Goal: Transaction & Acquisition: Purchase product/service

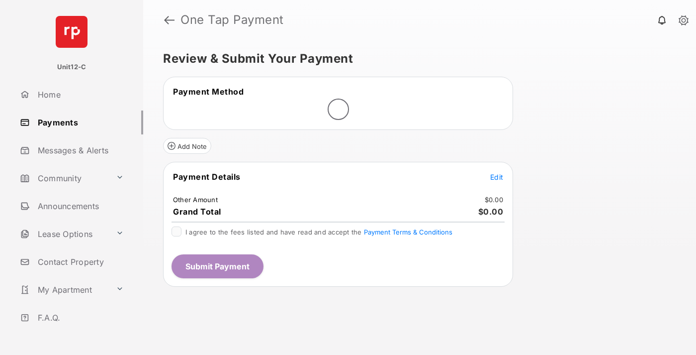
click at [497, 178] on span "Edit" at bounding box center [496, 177] width 13 height 8
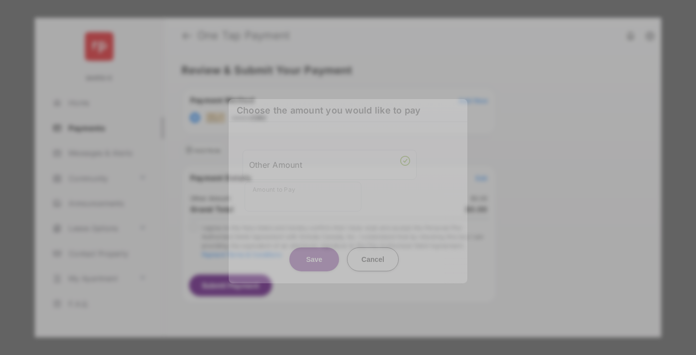
click at [330, 159] on div "Other Amount" at bounding box center [329, 164] width 161 height 17
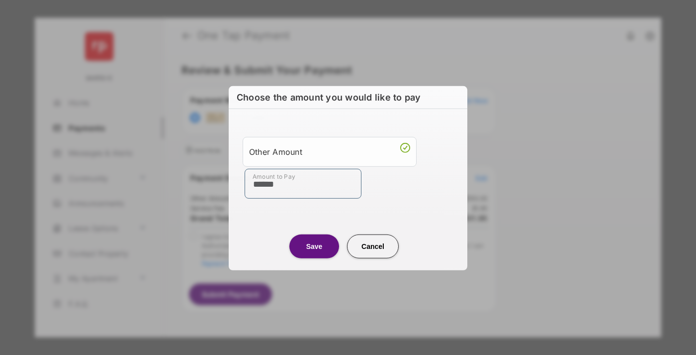
type input "******"
click at [314, 246] on button "Save" at bounding box center [314, 246] width 50 height 24
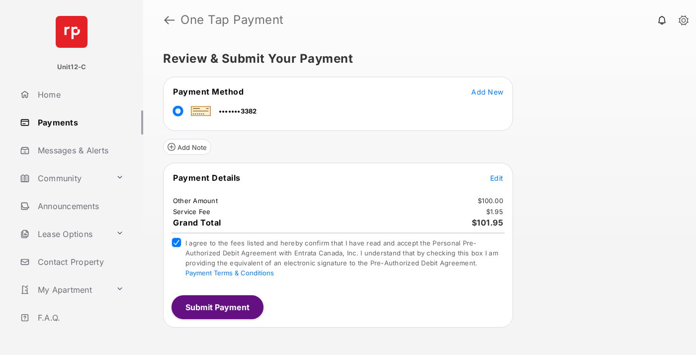
click at [217, 306] on button "Submit Payment" at bounding box center [218, 307] width 92 height 24
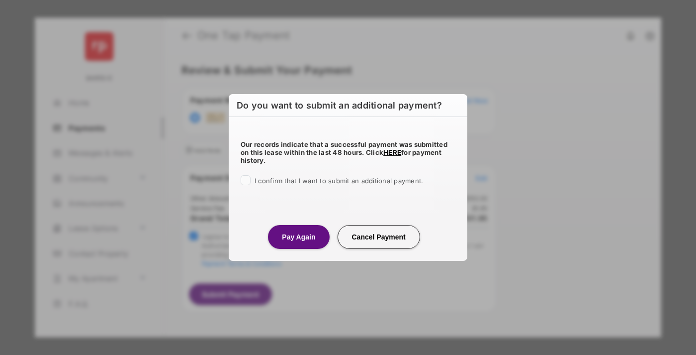
click at [298, 236] on button "Pay Again" at bounding box center [298, 237] width 61 height 24
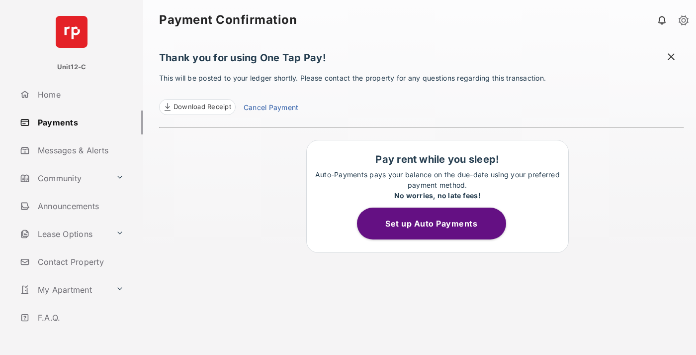
click at [671, 58] on span at bounding box center [671, 58] width 10 height 12
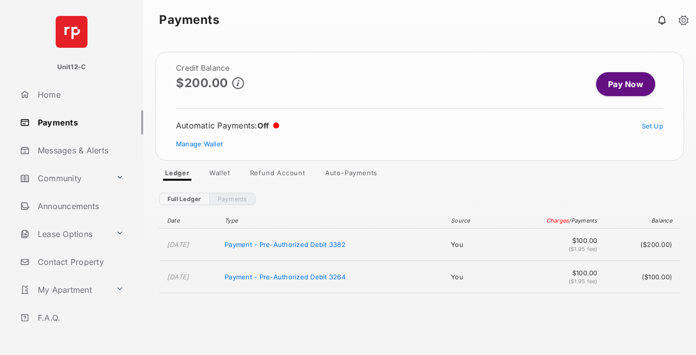
click at [199, 144] on link "Manage Wallet" at bounding box center [199, 144] width 47 height 8
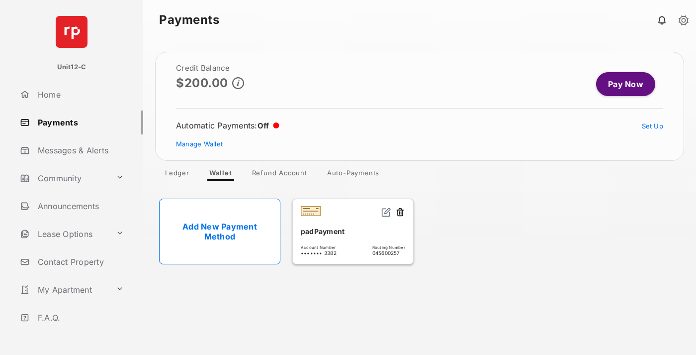
click at [400, 212] on button at bounding box center [400, 212] width 10 height 11
